Goal: Transaction & Acquisition: Purchase product/service

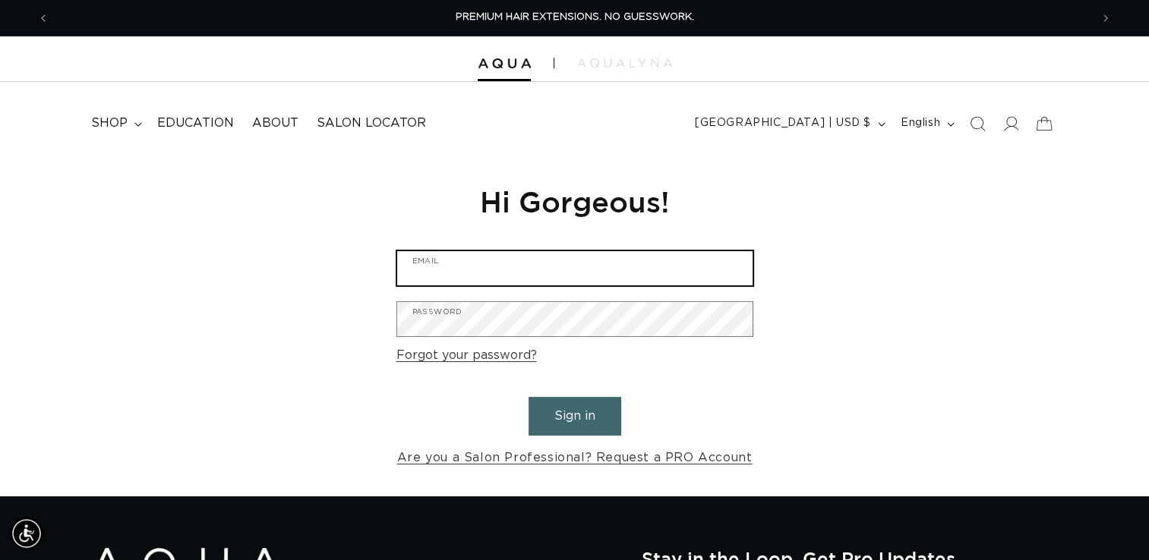
type input "Southernchisalon25@gmail.com"
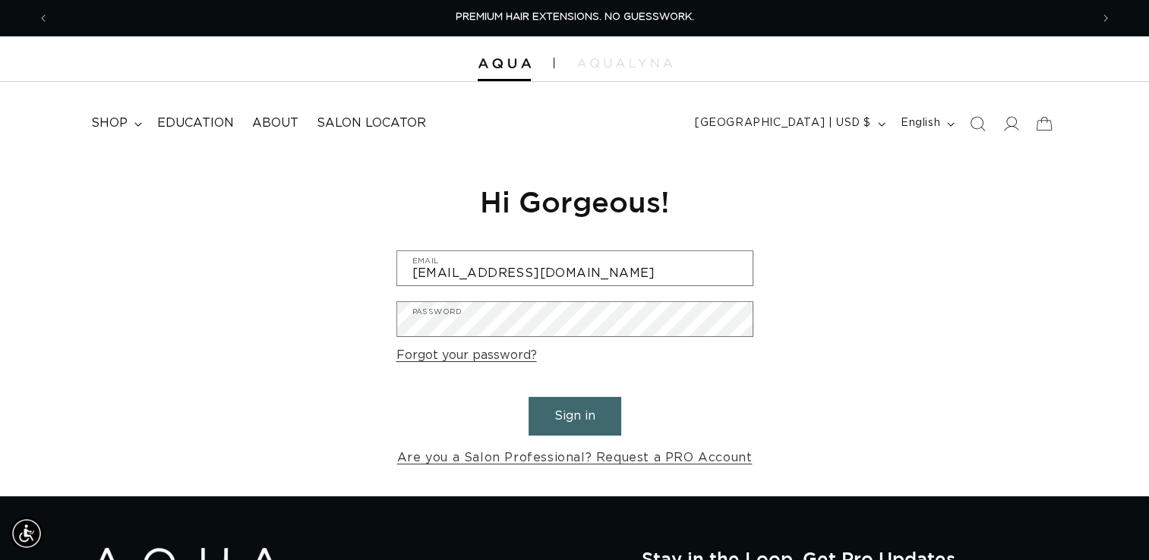
click at [576, 418] on button "Sign in" at bounding box center [575, 416] width 93 height 39
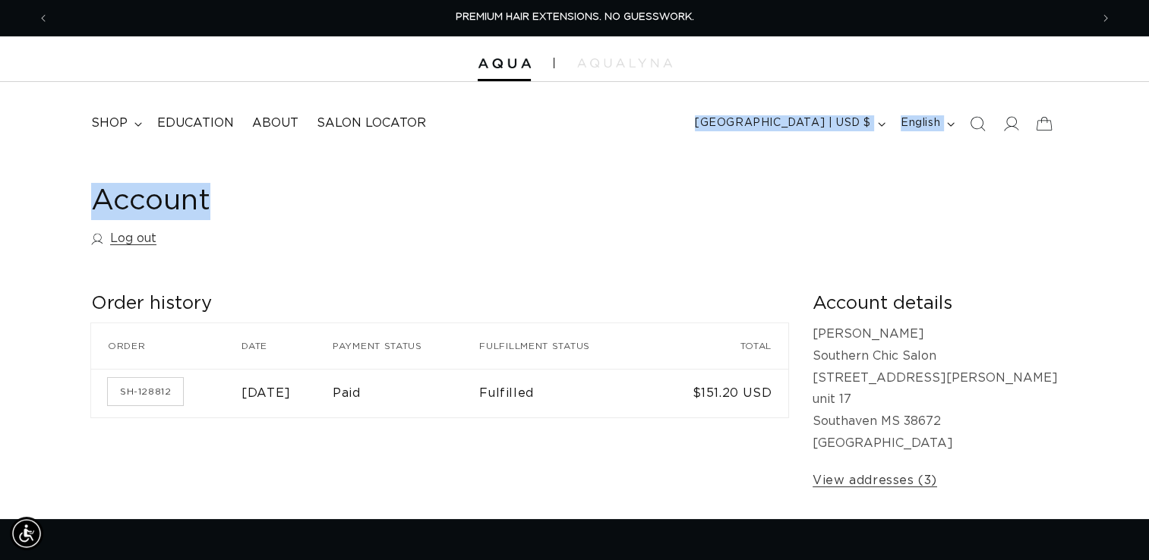
drag, startPoint x: 136, startPoint y: 127, endPoint x: 574, endPoint y: 156, distance: 439.2
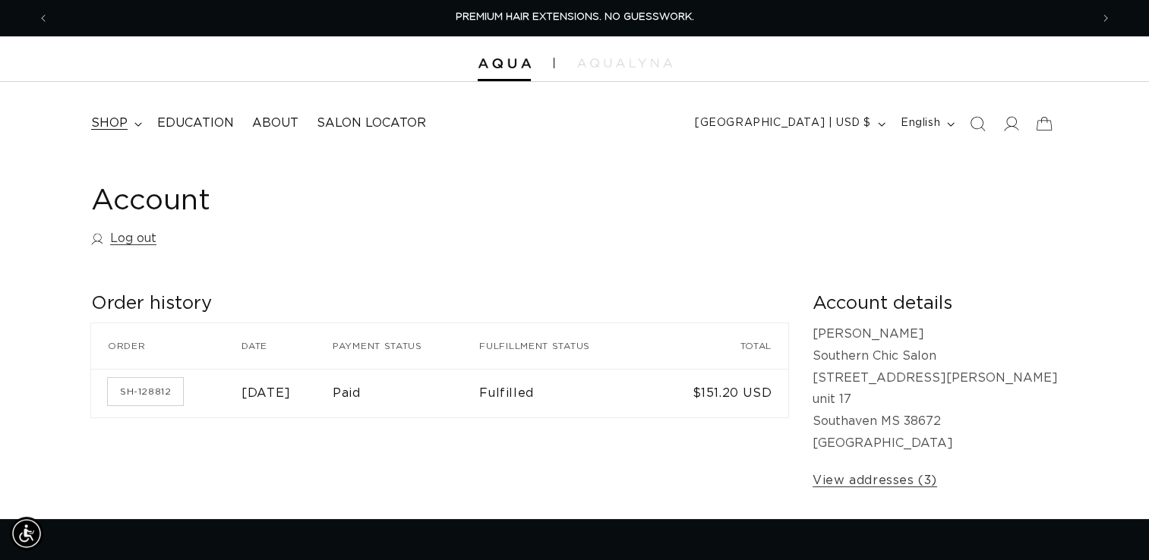
click at [112, 129] on span "shop" at bounding box center [109, 123] width 36 height 16
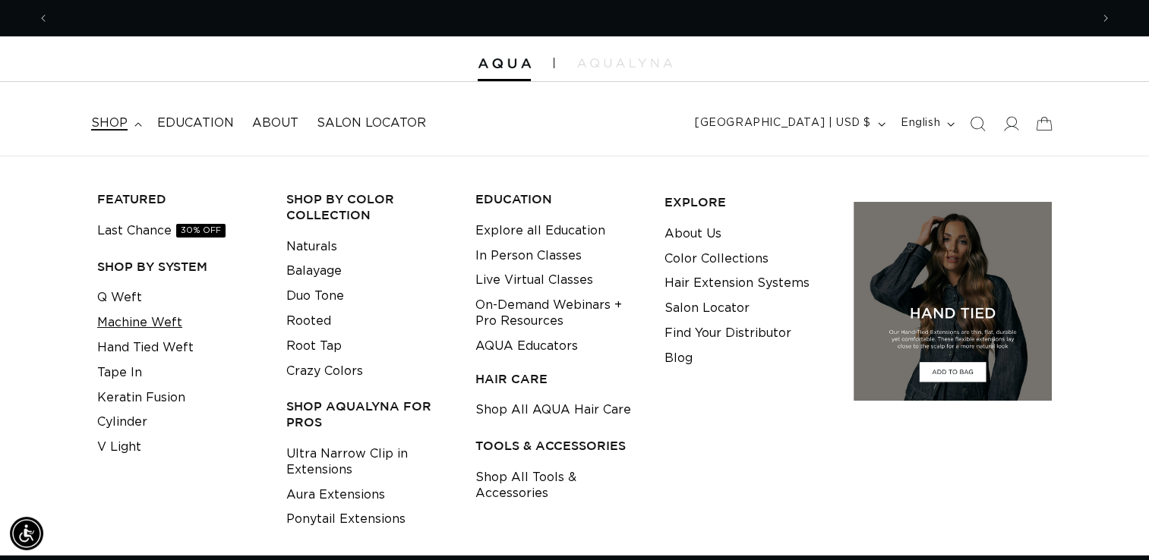
scroll to position [0, 1041]
click at [129, 320] on link "Machine Weft" at bounding box center [139, 323] width 85 height 25
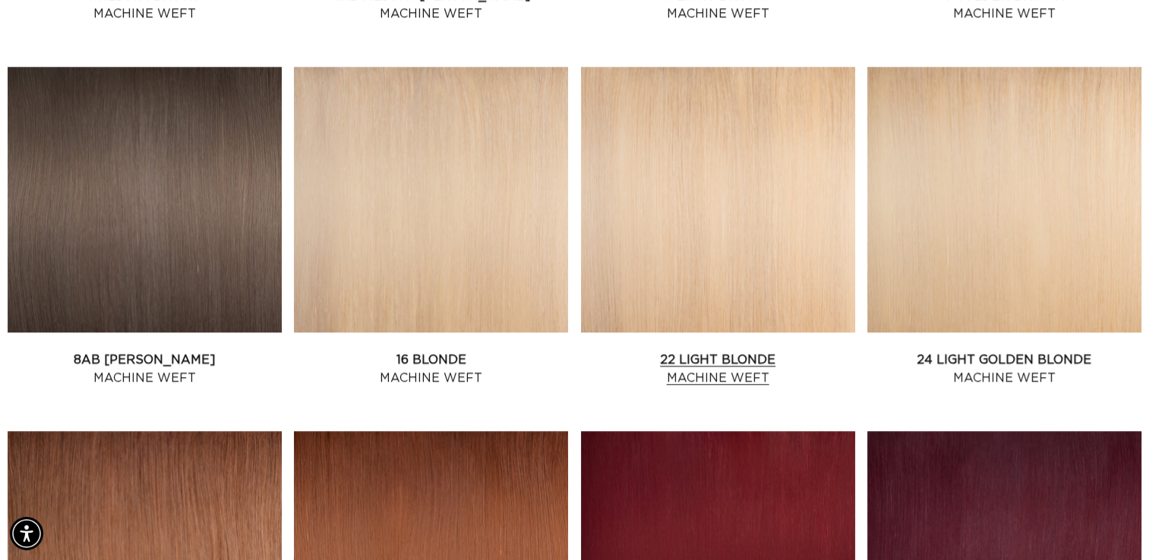
scroll to position [0, 2082]
click at [721, 354] on link "22 Light Blonde Machine Weft" at bounding box center [718, 369] width 274 height 36
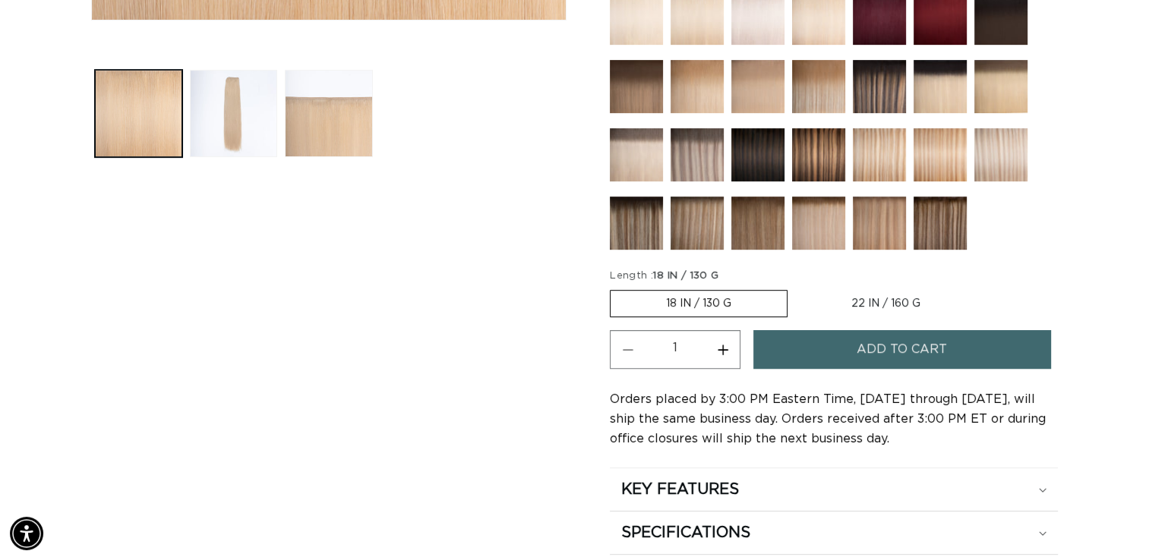
scroll to position [630, 0]
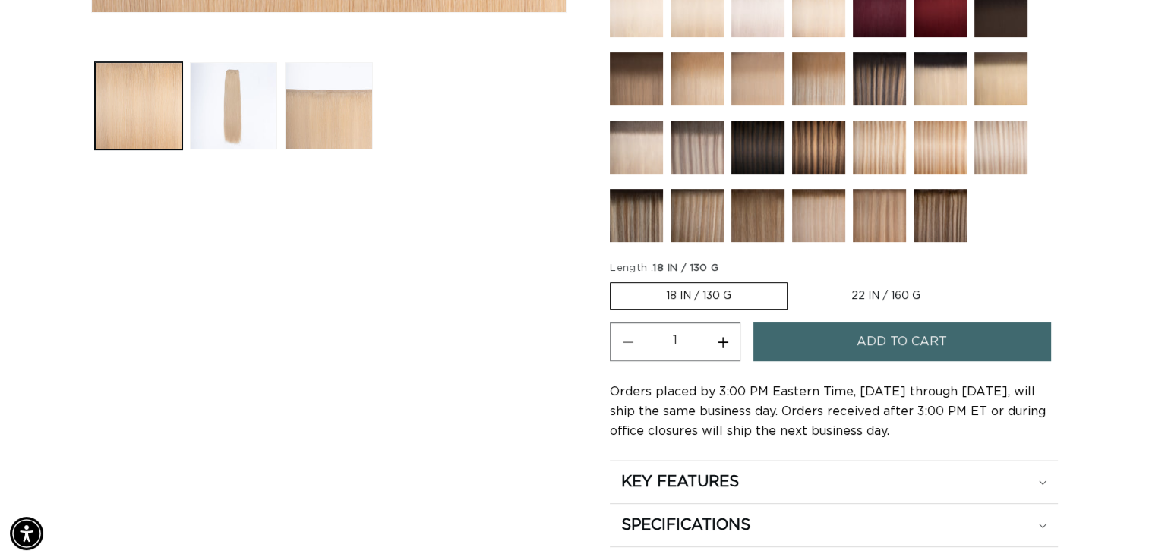
click at [855, 333] on button "Add to cart" at bounding box center [901, 342] width 297 height 39
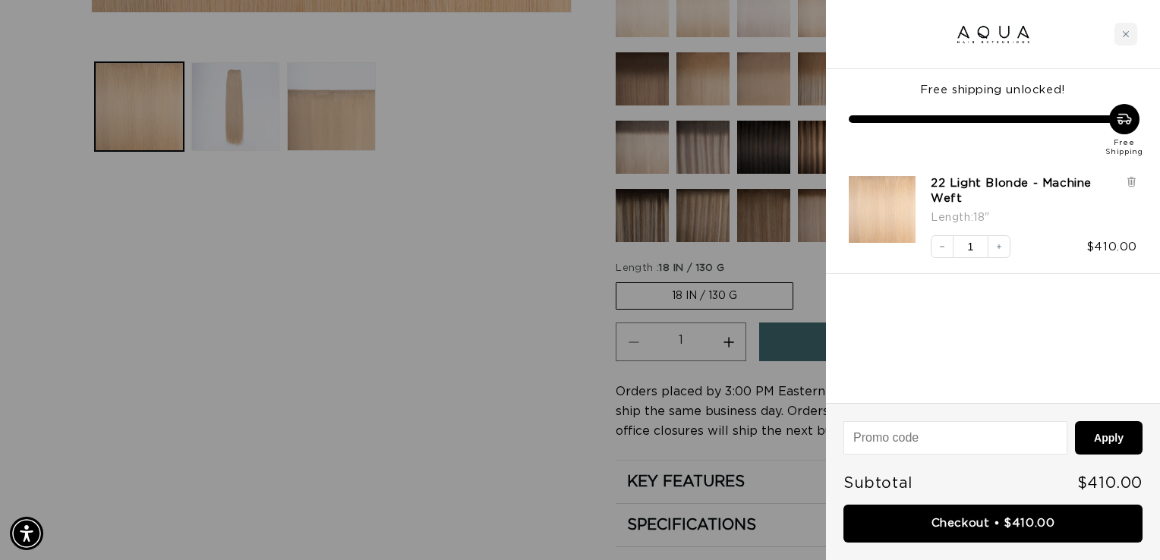
scroll to position [0, 1053]
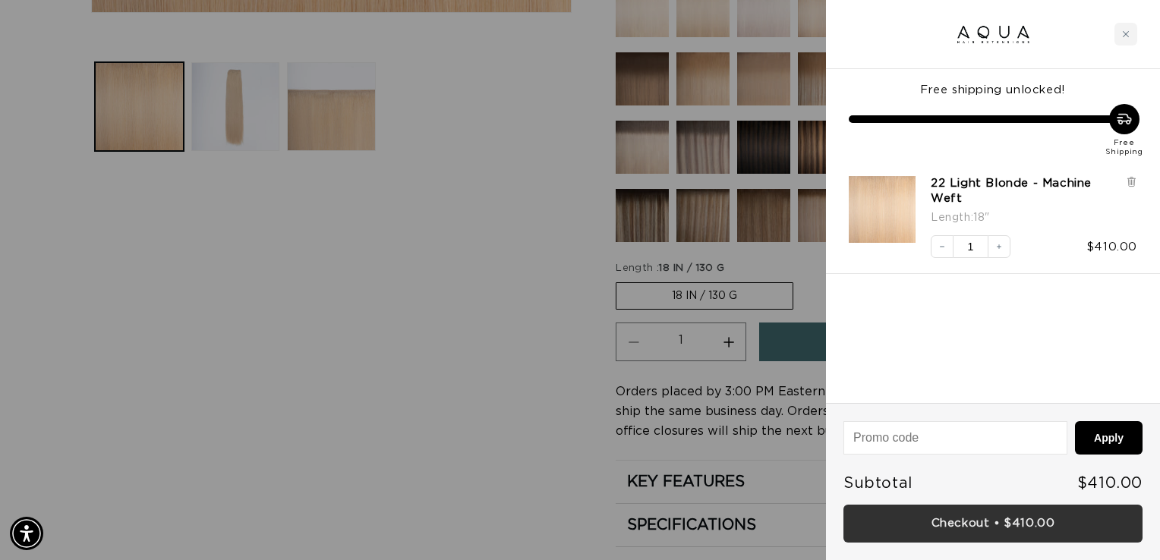
click at [993, 530] on link "Checkout • $410.00" at bounding box center [993, 524] width 299 height 39
